Goal: Information Seeking & Learning: Learn about a topic

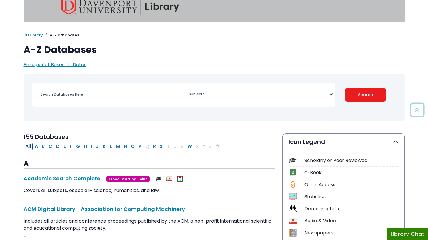
scroll to position [10, 0]
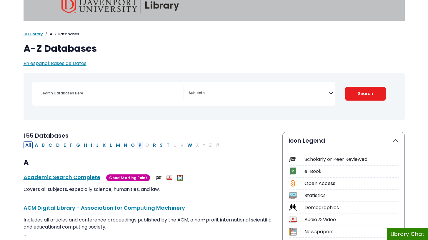
click at [139, 144] on button "P" at bounding box center [140, 146] width 6 height 8
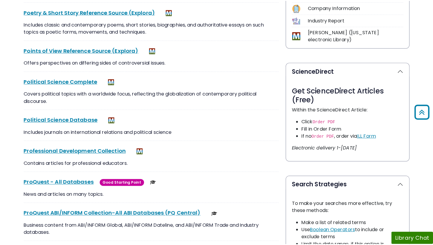
scroll to position [259, 0]
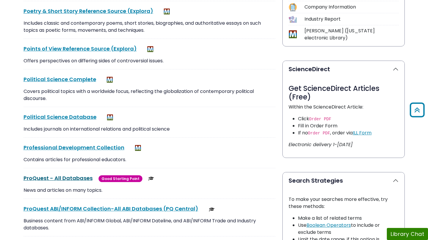
click at [75, 181] on link "ProQuest - All Databases This link opens in a new window" at bounding box center [58, 178] width 69 height 7
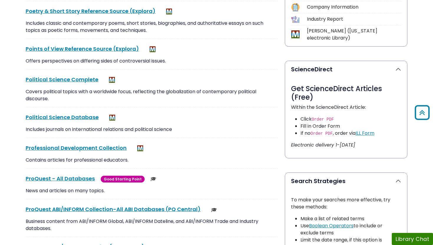
scroll to position [0, 0]
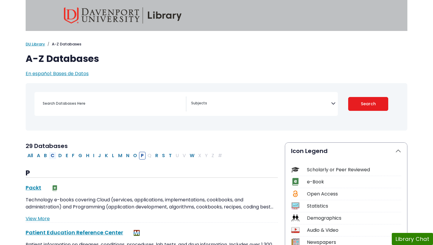
click at [52, 156] on button "C" at bounding box center [52, 156] width 7 height 8
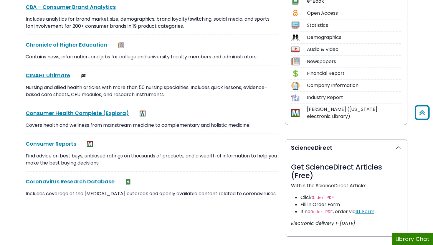
scroll to position [182, 0]
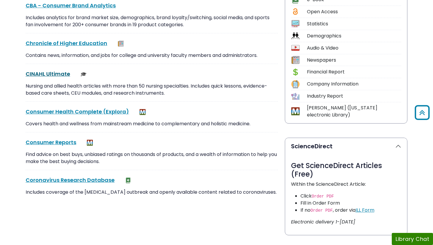
click at [60, 75] on link "CINAHL Ultimate This link opens in a new window" at bounding box center [48, 73] width 44 height 7
click at [54, 73] on link "CINAHL Ultimate This link opens in a new window" at bounding box center [48, 73] width 44 height 7
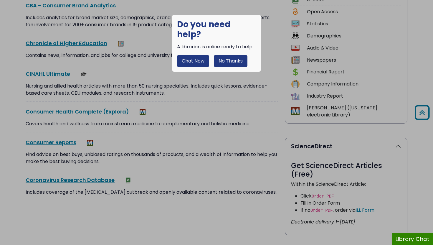
click at [229, 55] on button "No Thanks" at bounding box center [231, 61] width 34 height 12
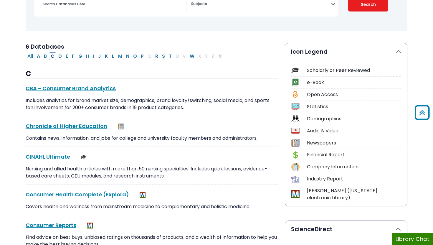
scroll to position [0, 0]
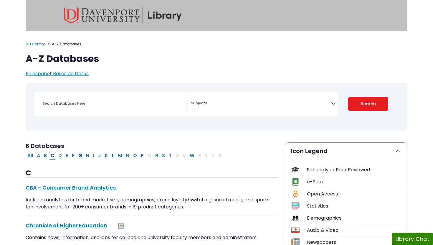
click at [81, 155] on button "G" at bounding box center [80, 156] width 7 height 8
select select "Database Subject Filter"
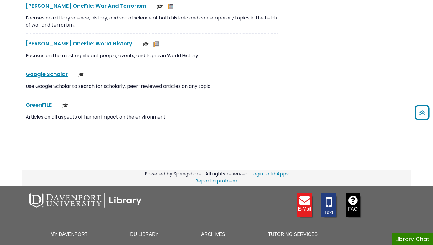
scroll to position [1585, 0]
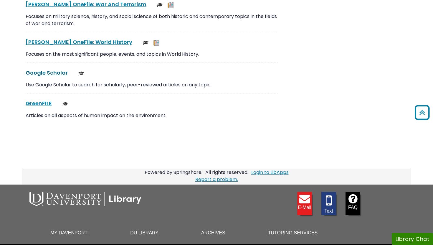
click at [54, 72] on link "Google Scholar This link opens in a new window" at bounding box center [47, 72] width 42 height 7
